Goal: Task Accomplishment & Management: Manage account settings

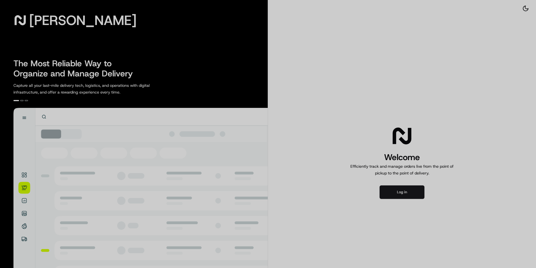
click at [395, 190] on div at bounding box center [268, 134] width 536 height 268
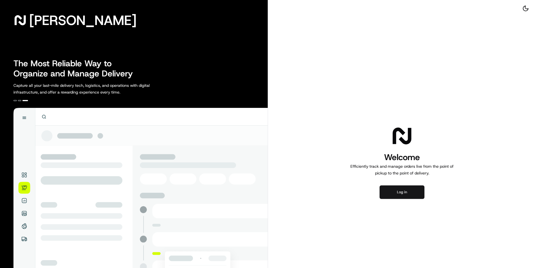
click at [398, 190] on button "Log in" at bounding box center [402, 191] width 45 height 13
